Goal: Information Seeking & Learning: Learn about a topic

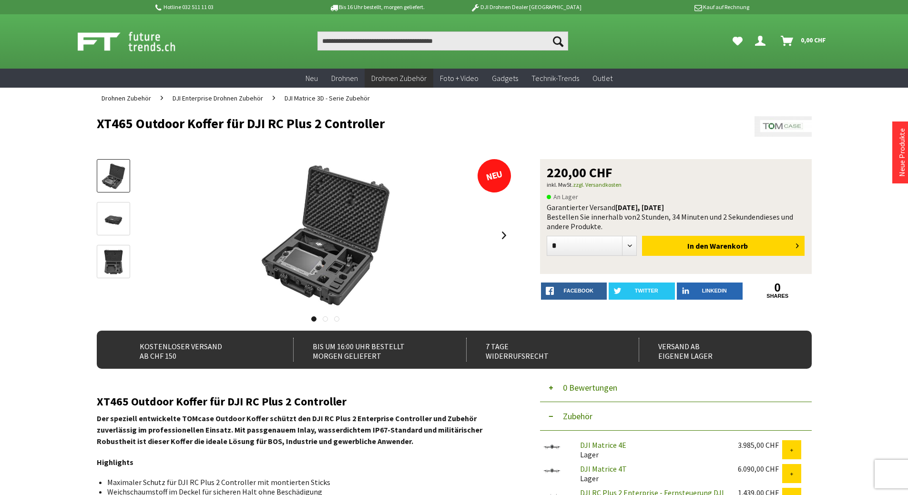
scroll to position [48, 0]
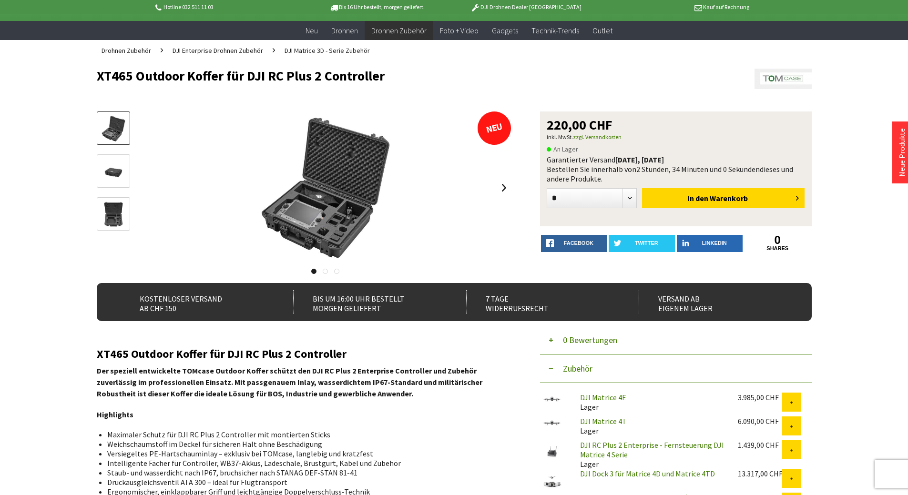
click at [186, 374] on strong "Der speziell entwickelte TOMcase Outdoor Koffer schützt den DJI RC Plus 2 Enter…" at bounding box center [289, 382] width 385 height 32
click at [142, 373] on strong "Der speziell entwickelte TOMcase Outdoor Koffer schützt den DJI RC Plus 2 Enter…" at bounding box center [289, 382] width 385 height 32
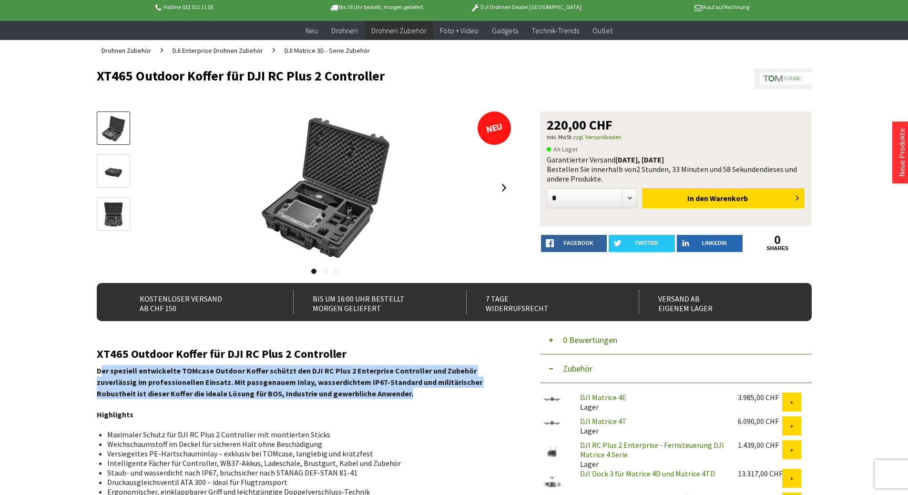
click at [142, 373] on strong "Der speziell entwickelte TOMcase Outdoor Koffer schützt den DJI RC Plus 2 Enter…" at bounding box center [289, 382] width 385 height 32
click at [221, 384] on strong "Der speziell entwickelte TOMcase Outdoor Koffer schützt den DJI RC Plus 2 Enter…" at bounding box center [289, 382] width 385 height 32
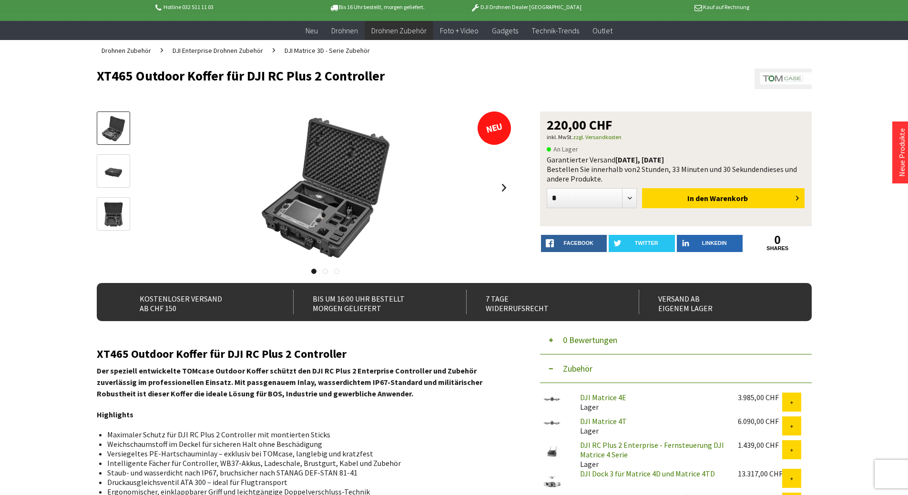
click at [193, 373] on strong "Der speziell entwickelte TOMcase Outdoor Koffer schützt den DJI RC Plus 2 Enter…" at bounding box center [289, 382] width 385 height 32
copy strong "TOMcase"
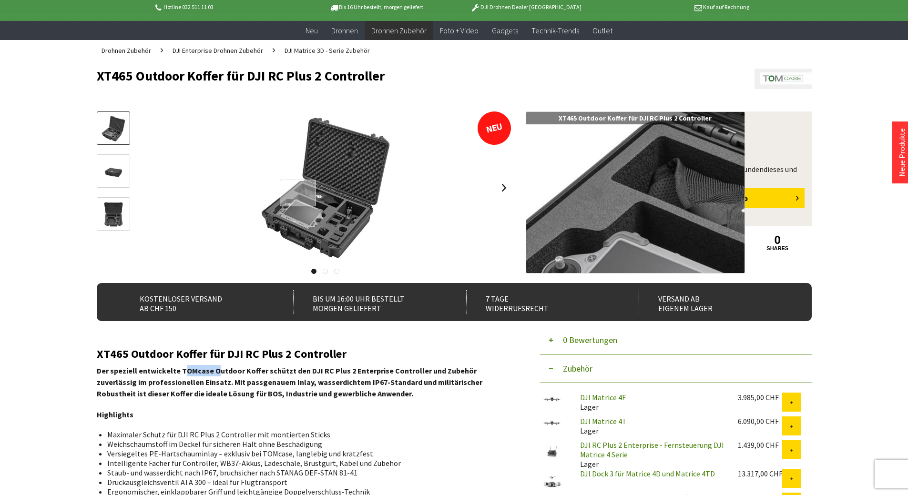
click at [298, 193] on div at bounding box center [298, 193] width 37 height 27
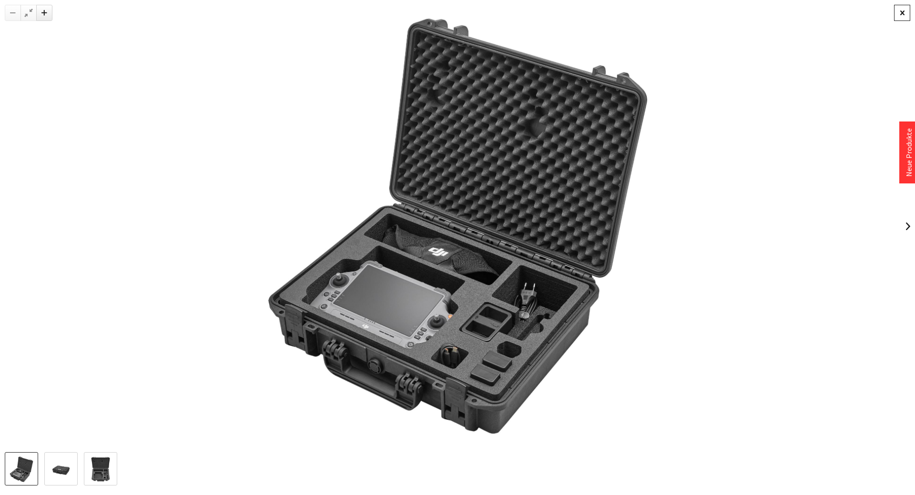
click at [904, 8] on div at bounding box center [902, 13] width 16 height 16
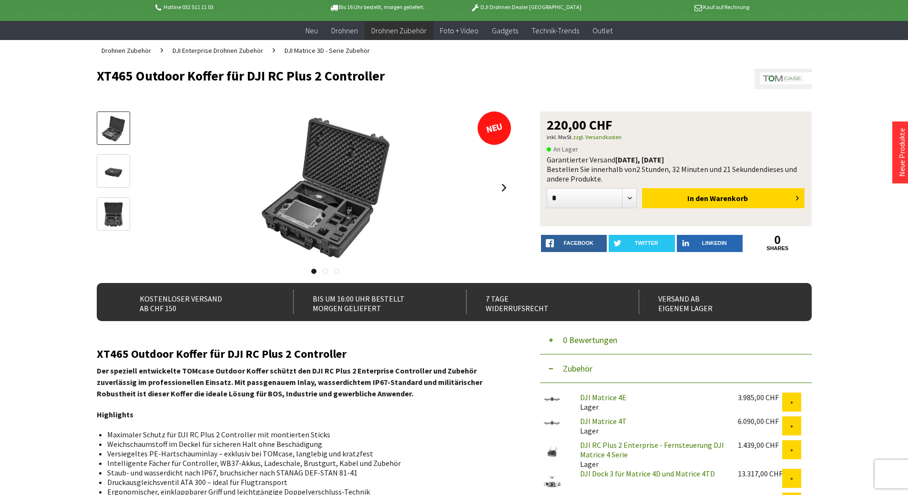
click at [114, 73] on h1 "XT465 Outdoor Koffer für DJI RC Plus 2 Controller" at bounding box center [383, 76] width 572 height 14
copy h1 "XT465"
click at [280, 79] on h1 "XT465 Outdoor Koffer für DJI RC Plus 2 Controller" at bounding box center [383, 76] width 572 height 14
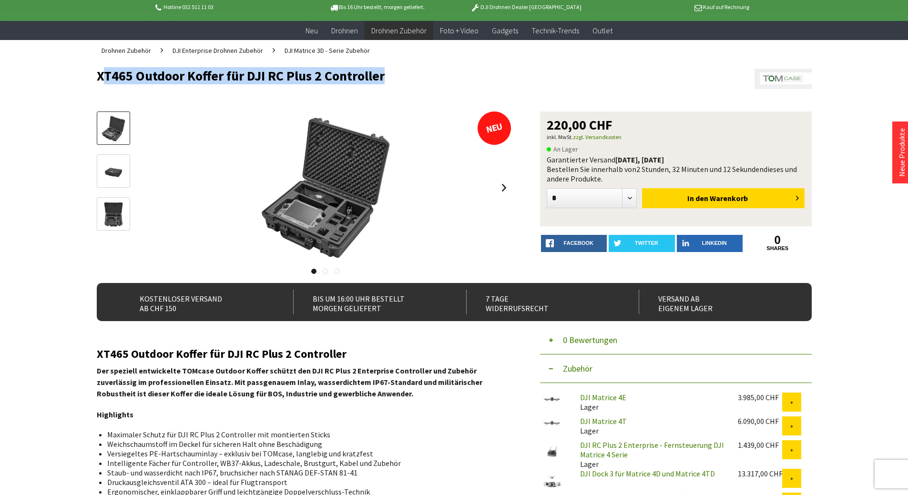
click at [280, 79] on h1 "XT465 Outdoor Koffer für DJI RC Plus 2 Controller" at bounding box center [383, 76] width 572 height 14
click at [111, 176] on img at bounding box center [114, 171] width 28 height 19
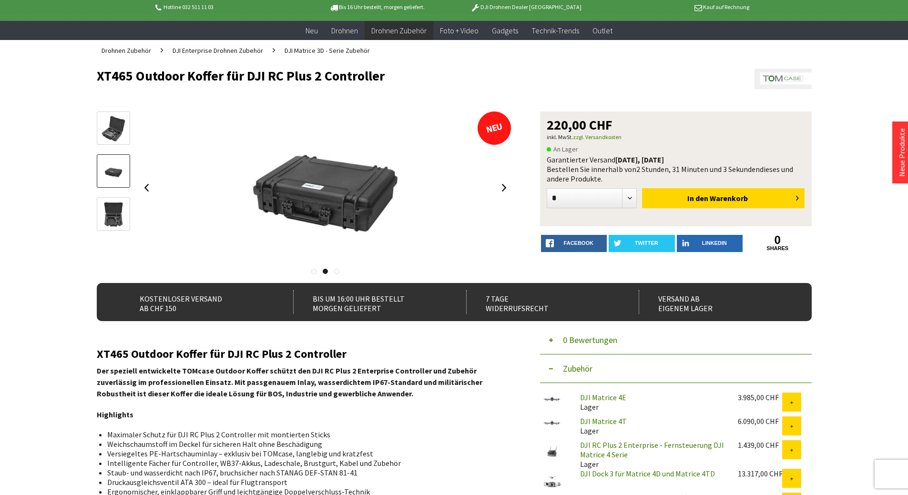
click at [109, 212] on img at bounding box center [114, 215] width 28 height 28
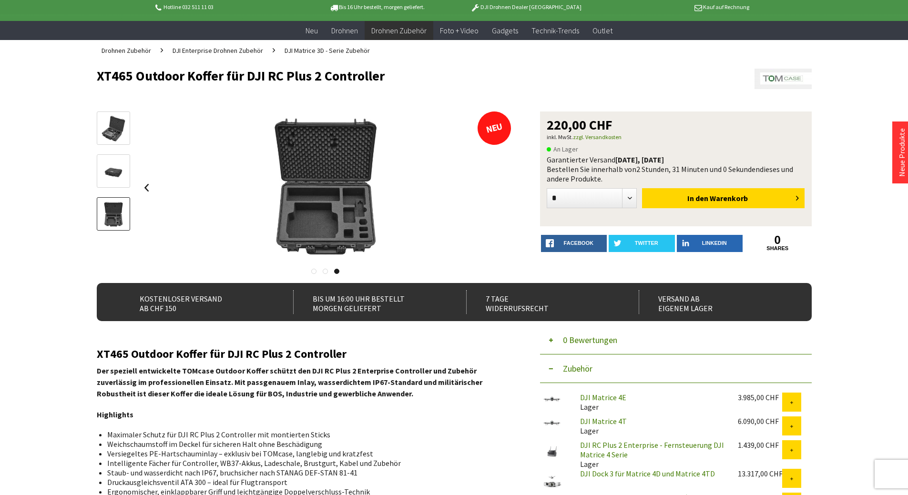
click at [103, 72] on h1 "XT465 Outdoor Koffer für DJI RC Plus 2 Controller" at bounding box center [383, 76] width 572 height 14
copy h1 "XT465"
